Goal: Transaction & Acquisition: Purchase product/service

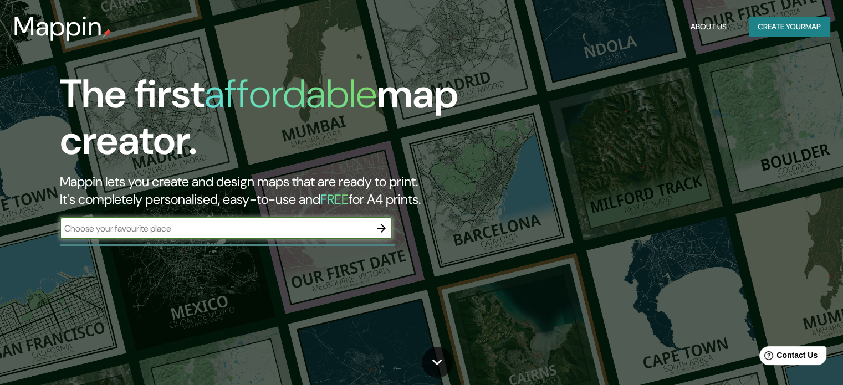
click at [798, 39] on div "Mappin About Us Create your map" at bounding box center [421, 26] width 843 height 35
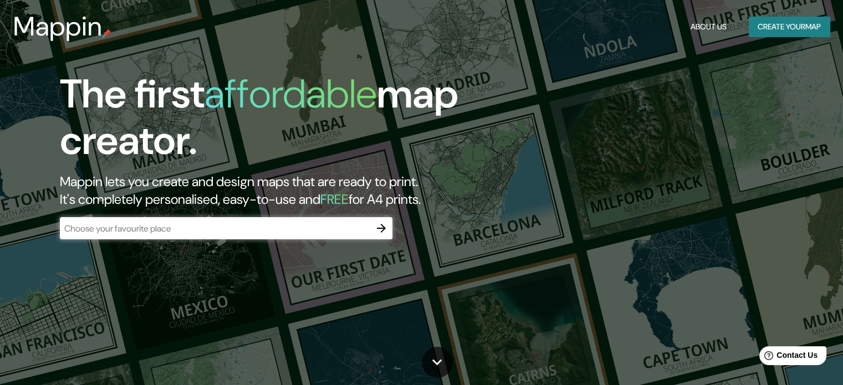
click at [798, 30] on button "Create your map" at bounding box center [789, 27] width 81 height 21
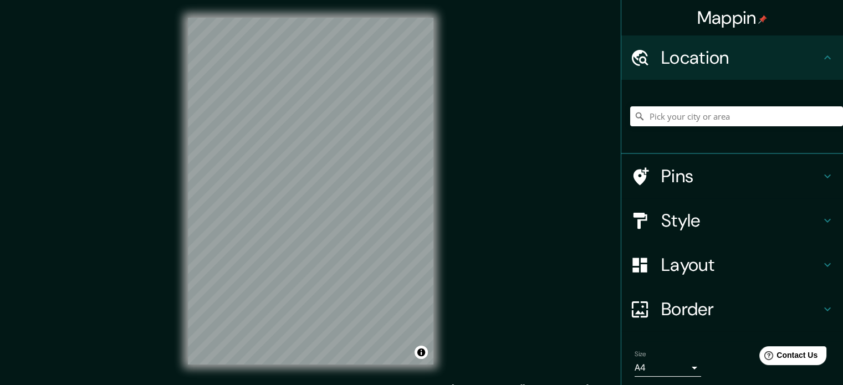
click at [726, 217] on h4 "Style" at bounding box center [741, 221] width 160 height 22
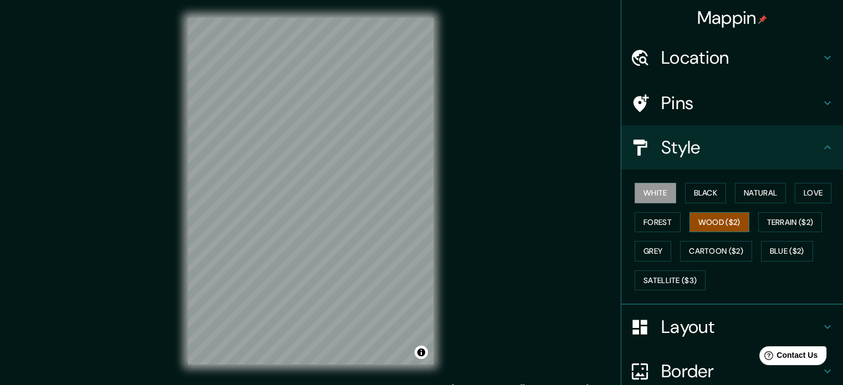
click at [730, 223] on button "Wood ($2)" at bounding box center [720, 222] width 60 height 21
click at [559, 195] on div "Mappin Location Pins Style White Black Natural Love Forest Wood ($2) Terrain ($…" at bounding box center [421, 200] width 843 height 400
click at [670, 288] on button "Satellite ($3)" at bounding box center [670, 281] width 71 height 21
click at [730, 221] on button "Wood ($2)" at bounding box center [720, 222] width 60 height 21
click at [290, 167] on div at bounding box center [289, 165] width 9 height 9
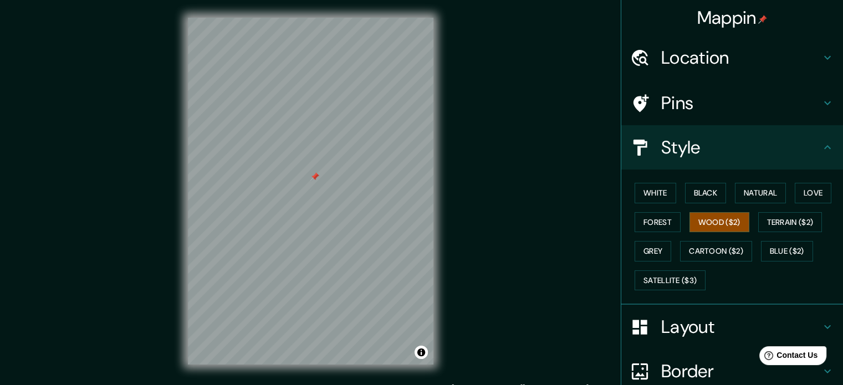
click at [315, 177] on div at bounding box center [314, 176] width 9 height 9
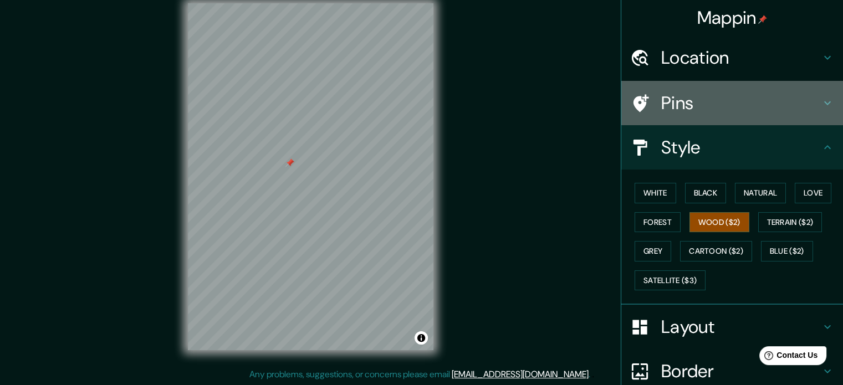
click at [715, 100] on h4 "Pins" at bounding box center [741, 103] width 160 height 22
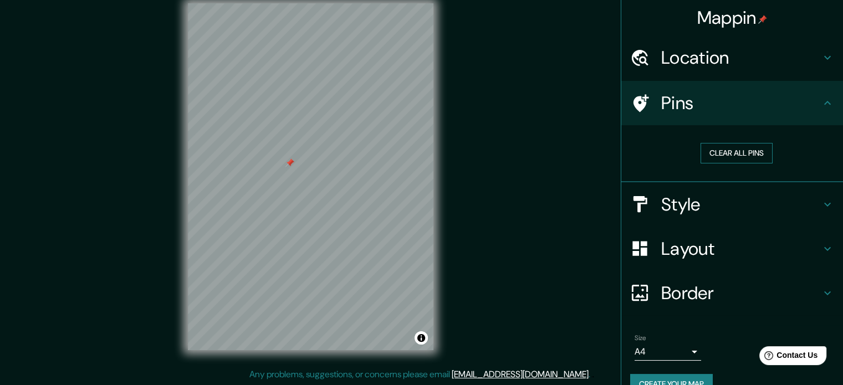
click at [732, 152] on button "Clear all pins" at bounding box center [737, 153] width 72 height 21
click at [749, 150] on button "Clear all pins" at bounding box center [737, 153] width 72 height 21
click at [821, 101] on icon at bounding box center [827, 102] width 13 height 13
click at [821, 102] on icon at bounding box center [827, 102] width 13 height 13
click at [732, 152] on button "Clear all pins" at bounding box center [737, 153] width 72 height 21
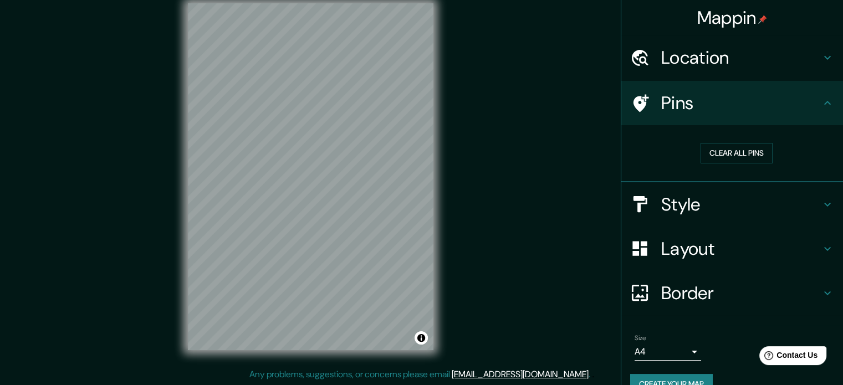
drag, startPoint x: 666, startPoint y: 170, endPoint x: 675, endPoint y: 178, distance: 11.8
click at [666, 171] on div "Clear all pins" at bounding box center [736, 153] width 213 height 38
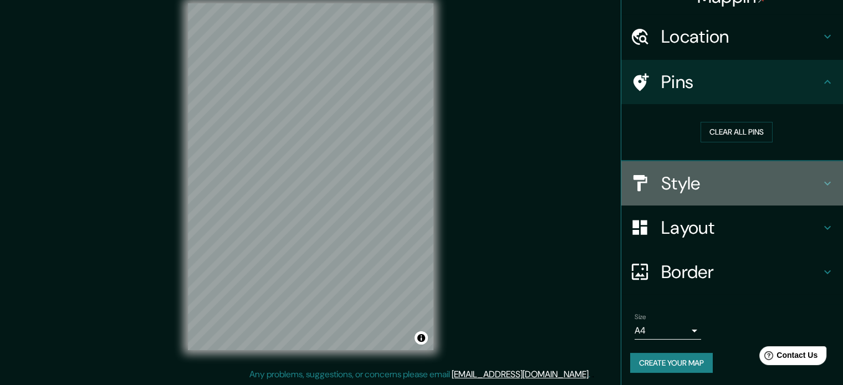
click at [718, 177] on h4 "Style" at bounding box center [741, 183] width 160 height 22
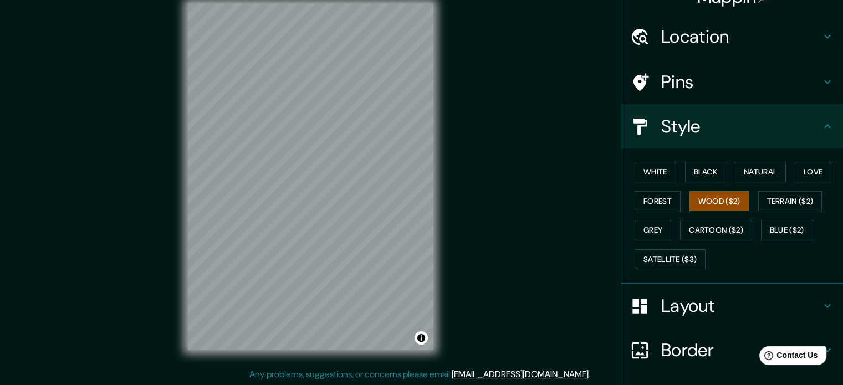
click at [719, 130] on h4 "Style" at bounding box center [741, 126] width 160 height 22
click at [821, 77] on icon at bounding box center [827, 81] width 13 height 13
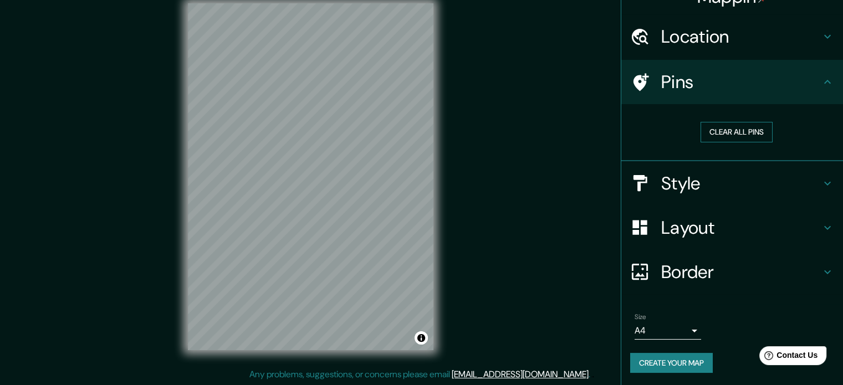
click at [763, 135] on button "Clear all pins" at bounding box center [737, 132] width 72 height 21
click at [792, 126] on div "Clear all pins" at bounding box center [736, 132] width 195 height 21
click at [788, 79] on h4 "Pins" at bounding box center [741, 82] width 160 height 22
click at [665, 85] on h4 "Pins" at bounding box center [741, 82] width 160 height 22
click at [719, 129] on button "Clear all pins" at bounding box center [737, 132] width 72 height 21
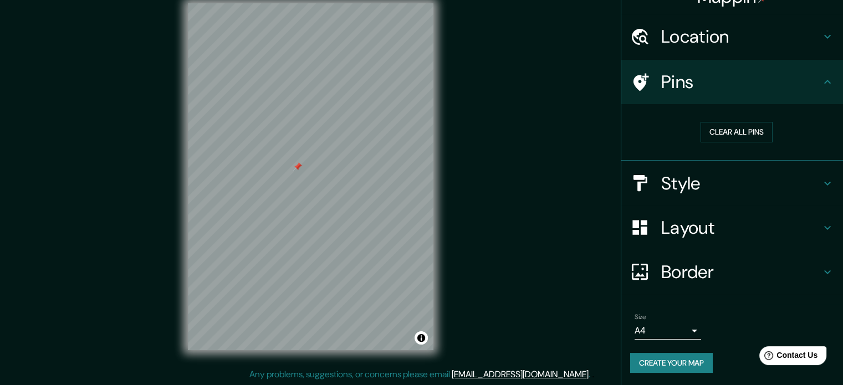
click at [298, 167] on div at bounding box center [297, 166] width 9 height 9
click at [517, 179] on div "Mappin Location Pins Clear all pins Style Layout Border Choose a border. Hint :…" at bounding box center [421, 186] width 843 height 400
